Goal: Task Accomplishment & Management: Manage account settings

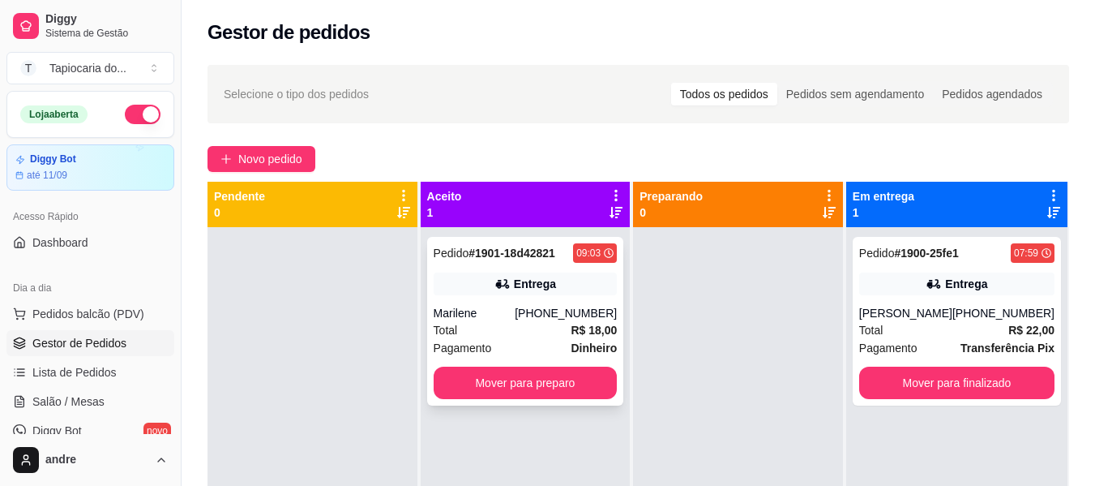
click at [467, 276] on div "Entrega" at bounding box center [526, 283] width 184 height 23
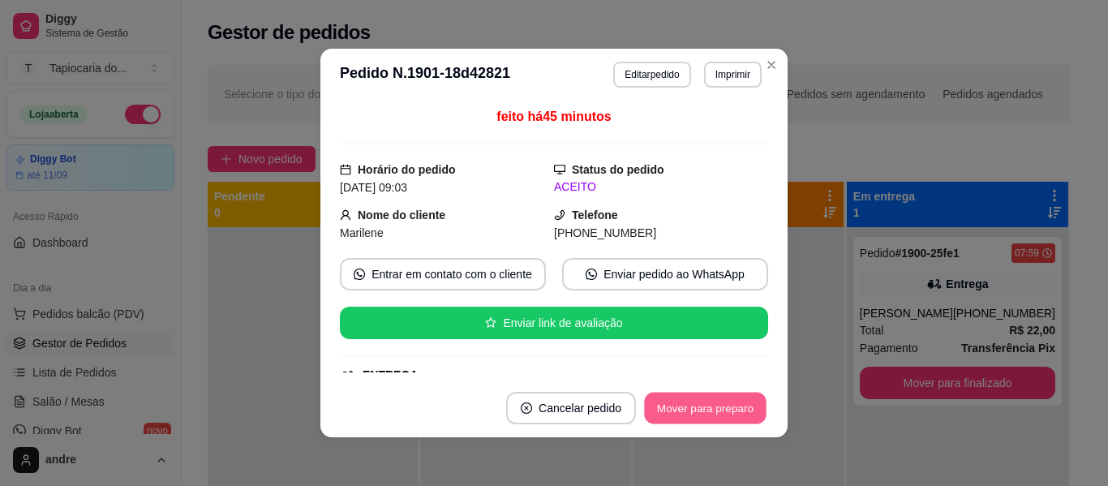
click at [728, 404] on button "Mover para preparo" at bounding box center [705, 408] width 122 height 32
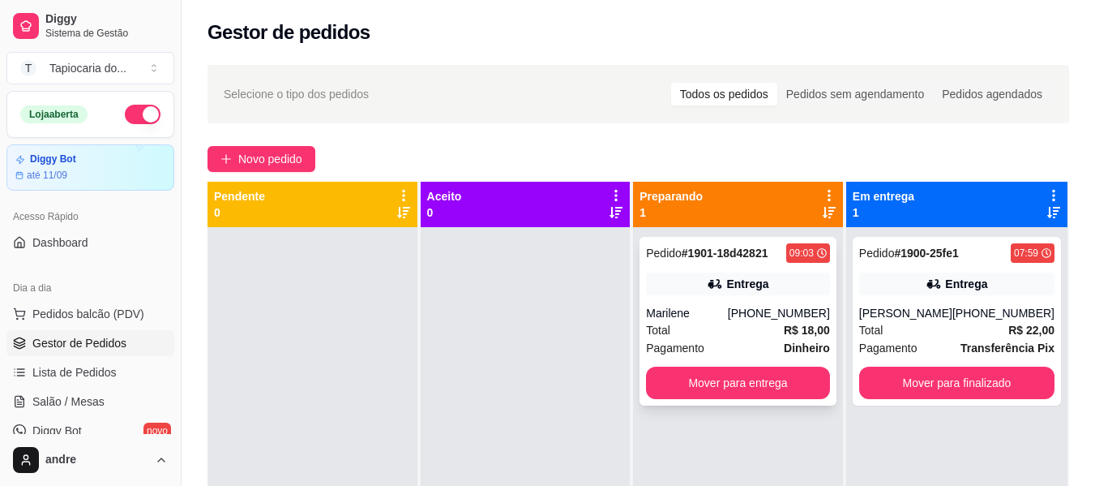
click at [759, 342] on div "Pagamento Dinheiro" at bounding box center [738, 348] width 184 height 18
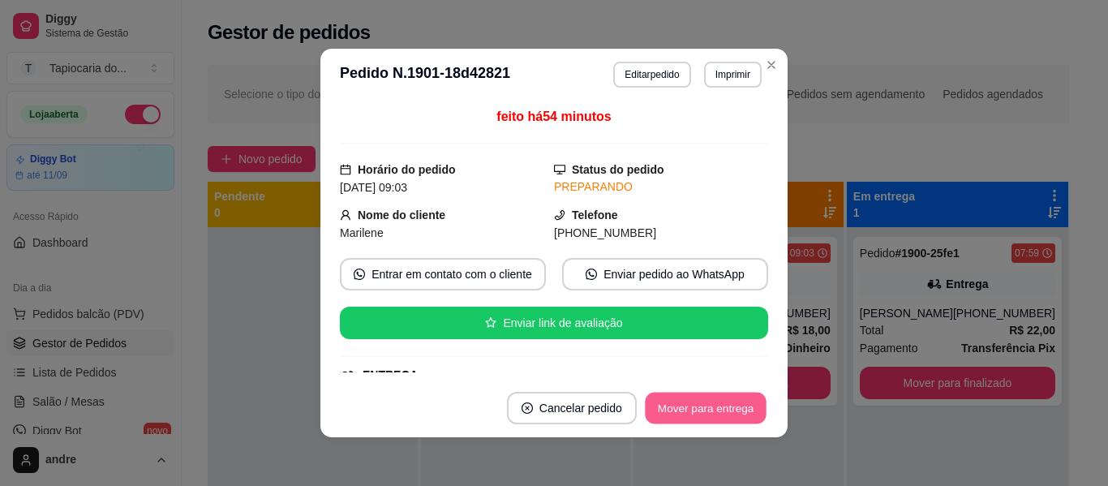
click at [730, 398] on button "Mover para entrega" at bounding box center [706, 408] width 122 height 32
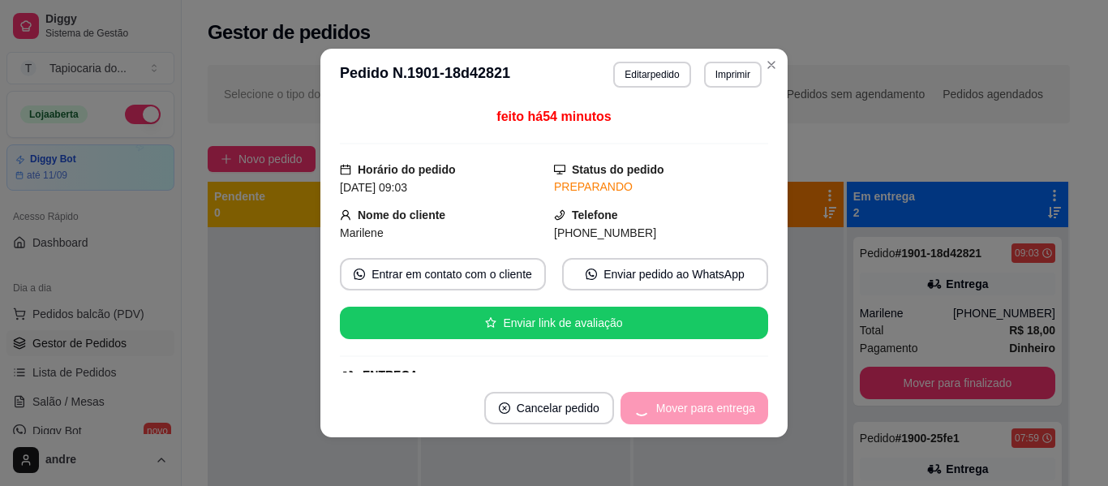
click at [750, 407] on div "Mover para entrega" at bounding box center [694, 408] width 148 height 32
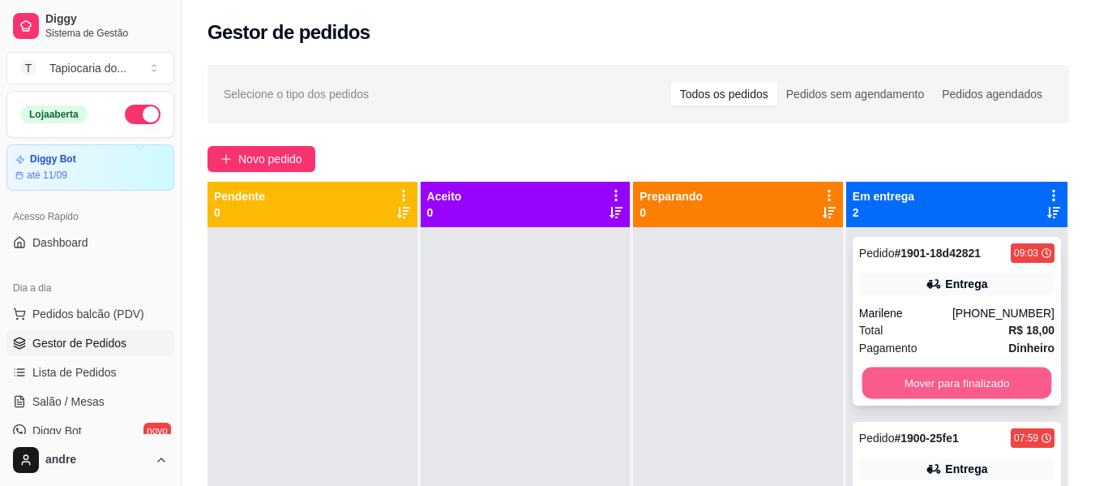
click at [909, 371] on button "Mover para finalizado" at bounding box center [957, 383] width 190 height 32
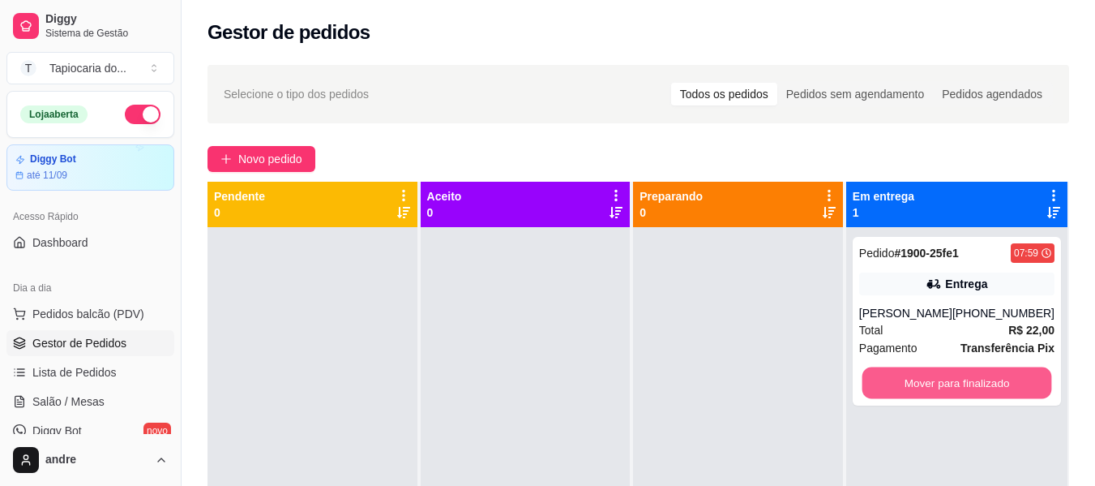
click at [916, 377] on button "Mover para finalizado" at bounding box center [957, 383] width 190 height 32
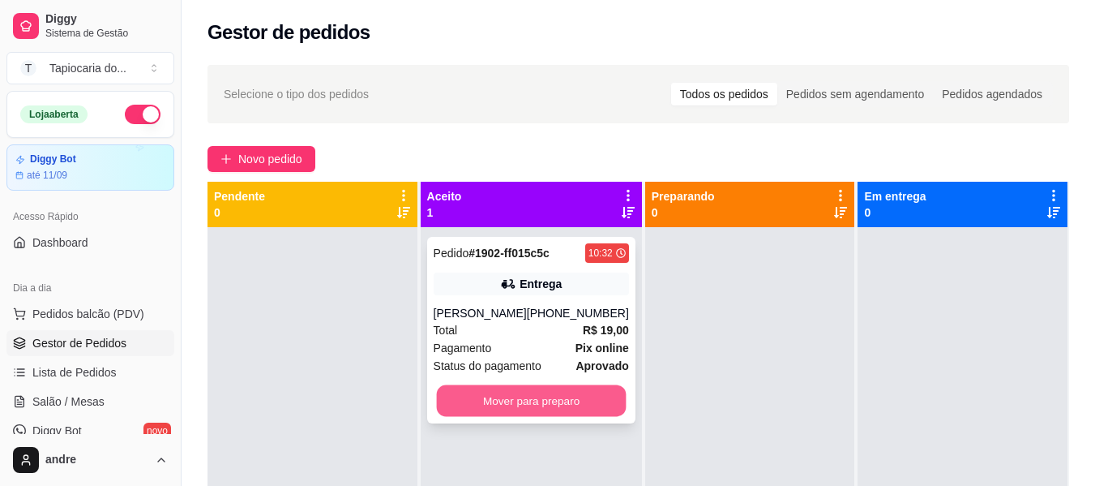
click at [513, 395] on button "Mover para preparo" at bounding box center [531, 401] width 190 height 32
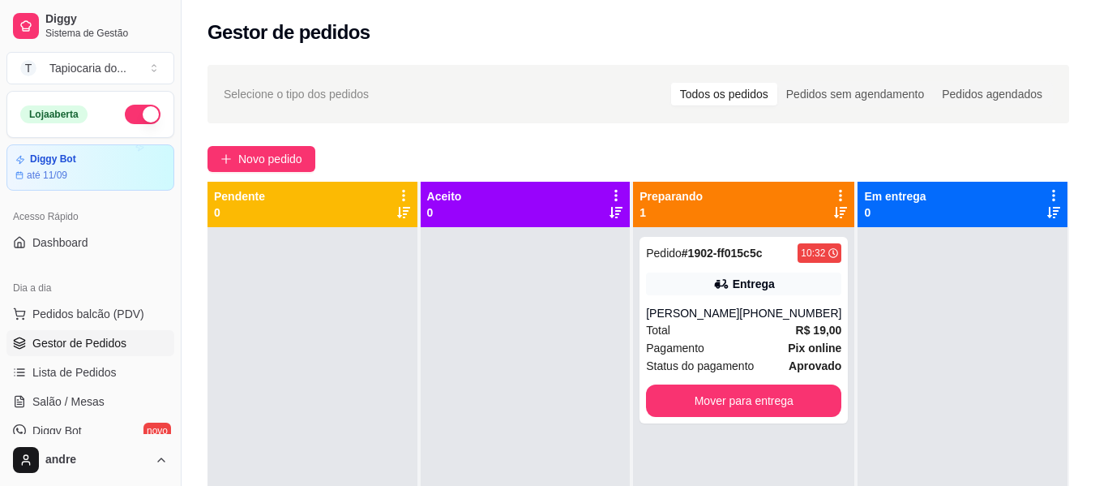
drag, startPoint x: 223, startPoint y: 170, endPoint x: 168, endPoint y: 123, distance: 72.5
click at [184, 147] on div "Diggy Sistema de Gestão T Tapiocaria do ... Loja aberta Diggy Bot até 11/09 Ace…" at bounding box center [547, 366] width 1095 height 733
click at [779, 377] on div "Pedido # 1902-ff015c5c 10:32 Entrega Fabiano [PHONE_NUMBER] Total R$ 19,00 Paga…" at bounding box center [744, 330] width 208 height 186
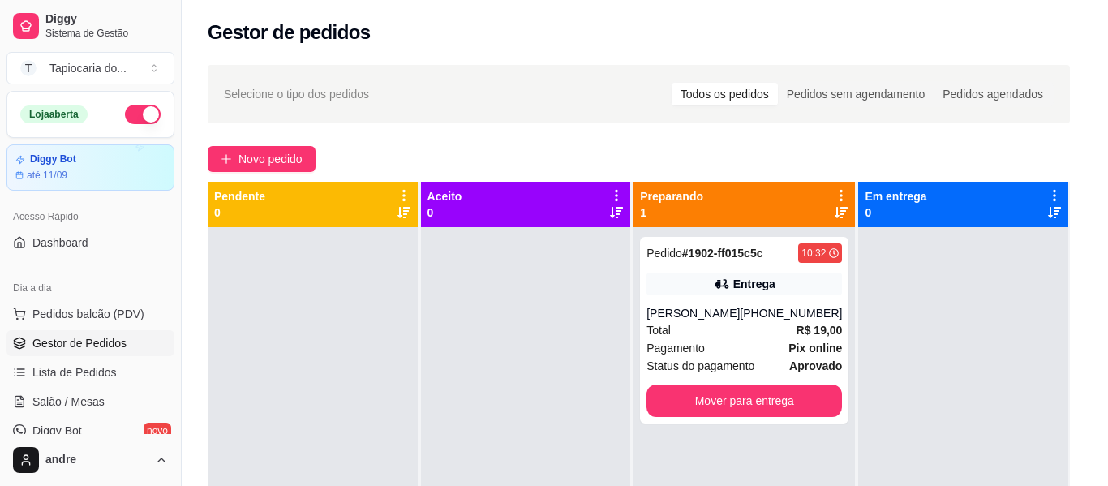
click at [775, 400] on footer "Cancelar pedido Estornar e Cancelar Mover para entrega" at bounding box center [553, 408] width 467 height 58
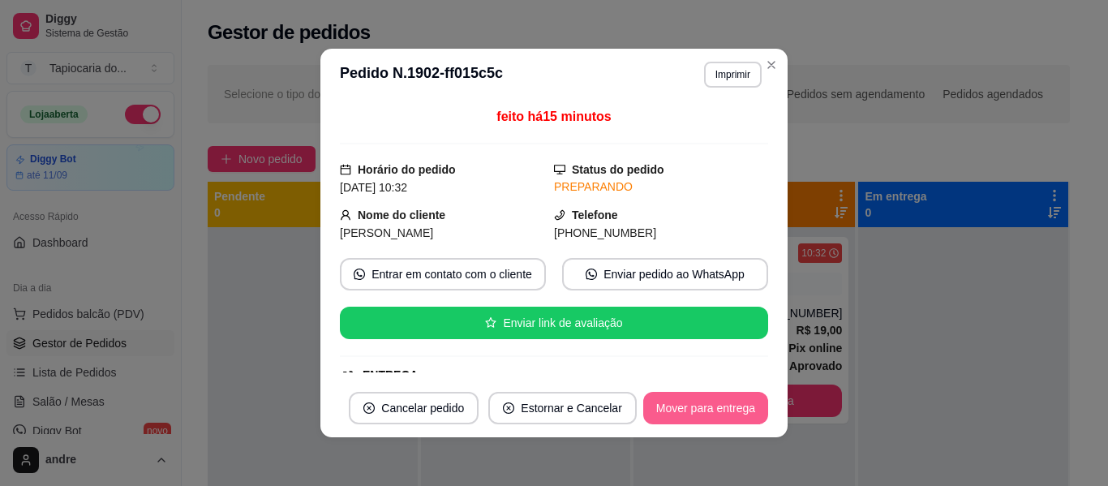
click at [711, 397] on button "Mover para entrega" at bounding box center [705, 408] width 125 height 32
